Goal: Task Accomplishment & Management: Manage account settings

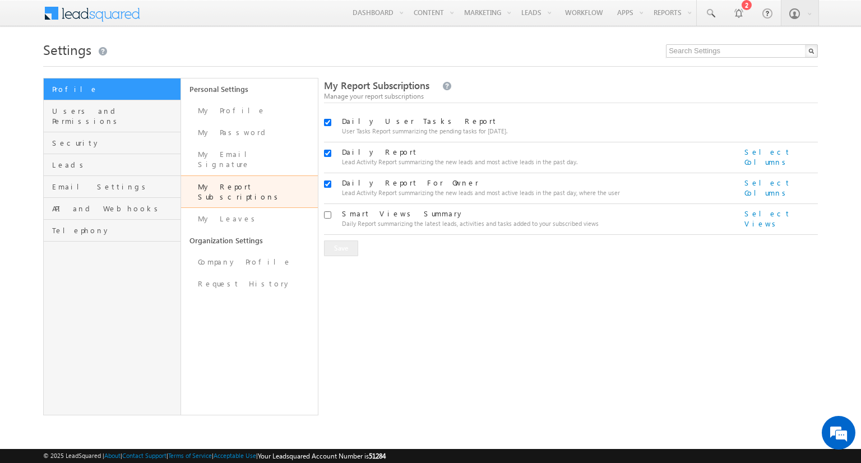
click at [445, 315] on div "My Report Subscriptions Manage your report subscriptions Daily User Tasks Repor…" at bounding box center [571, 247] width 494 height 338
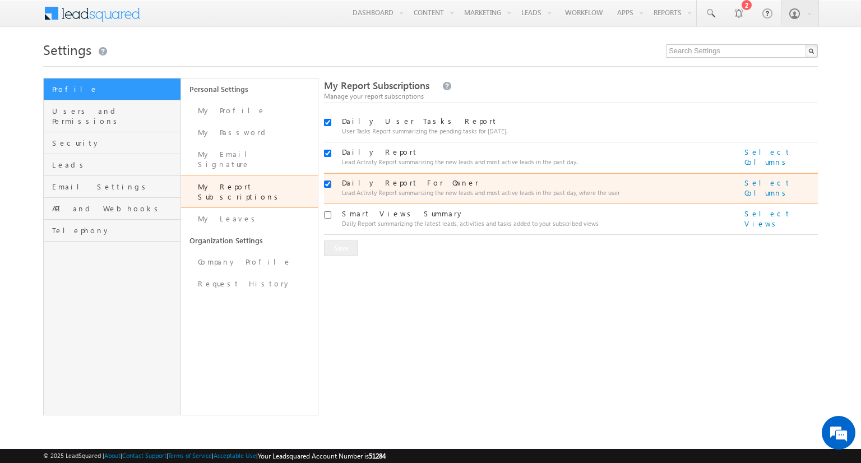
click at [330, 187] on input "checkbox" at bounding box center [327, 184] width 7 height 7
checkbox input "false"
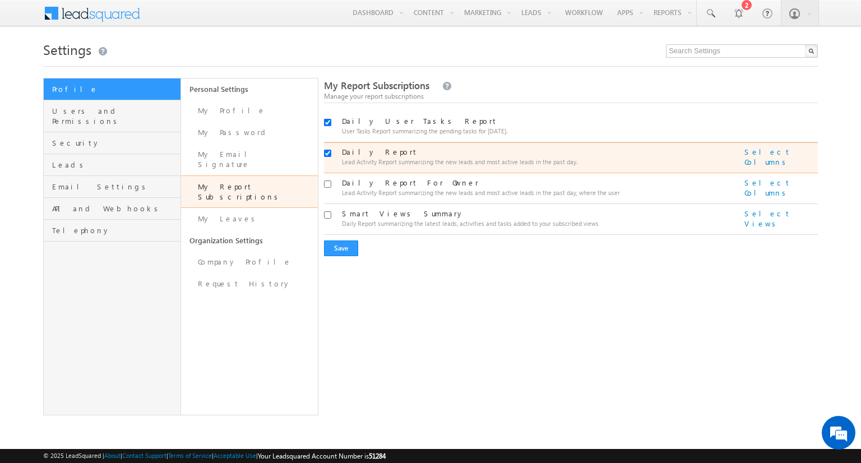
click at [330, 170] on div "Daily Report Lead Activity Report summarizing the new leads and most active lea…" at bounding box center [571, 157] width 494 height 31
click at [327, 158] on div at bounding box center [326, 155] width 5 height 16
click at [327, 149] on div at bounding box center [326, 155] width 5 height 16
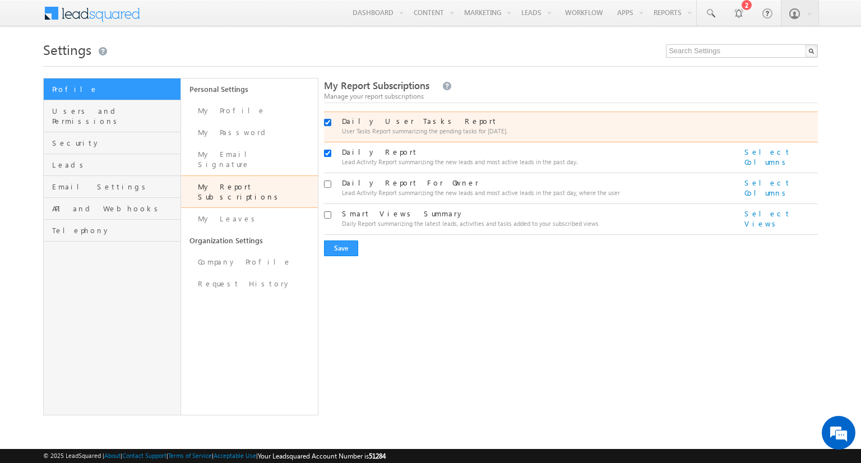
drag, startPoint x: 326, startPoint y: 150, endPoint x: 327, endPoint y: 124, distance: 26.4
click at [327, 124] on input "checkbox" at bounding box center [327, 122] width 7 height 7
checkbox input "false"
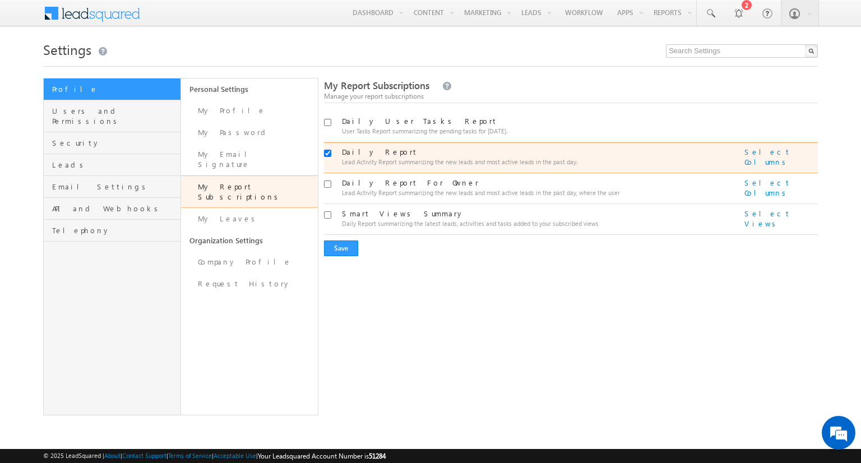
click at [327, 152] on input "checkbox" at bounding box center [327, 153] width 7 height 7
checkbox input "false"
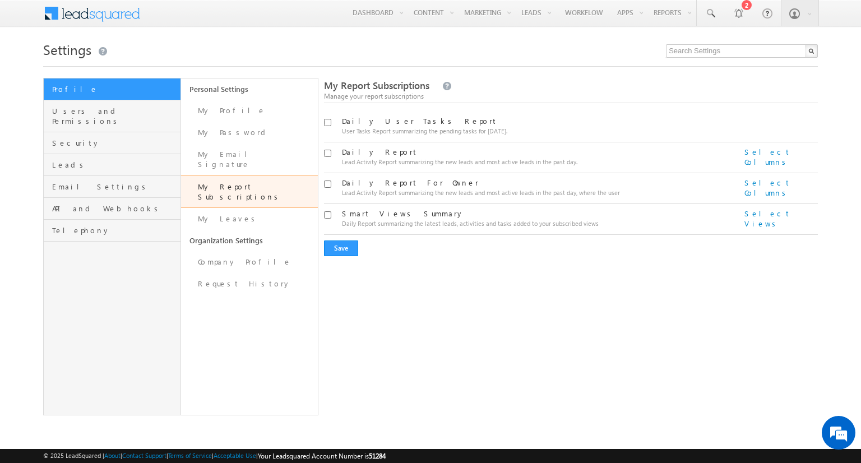
click at [341, 236] on div "Daily User Tasks Report User Tasks Report summarizing the pending tasks for [DA…" at bounding box center [571, 184] width 494 height 145
click at [343, 249] on button "Save" at bounding box center [341, 249] width 34 height 16
